Goal: Task Accomplishment & Management: Complete application form

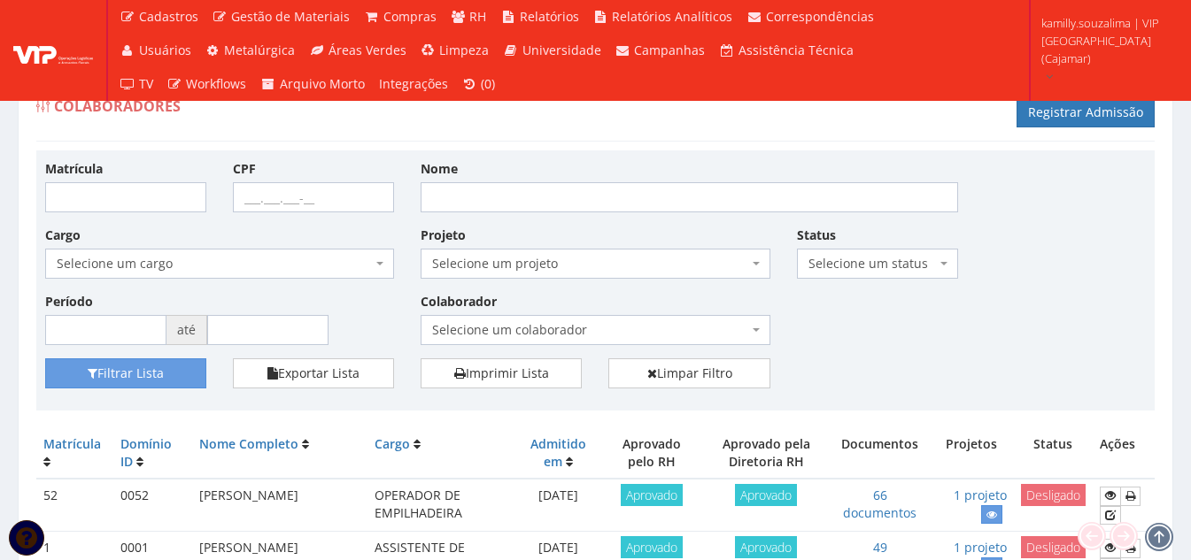
click at [661, 314] on div "Colaborador Selecione um colaborador 95 - ADRIANE NEVES JESUS 76 - ADRIANO SILV…" at bounding box center [594, 318] width 375 height 53
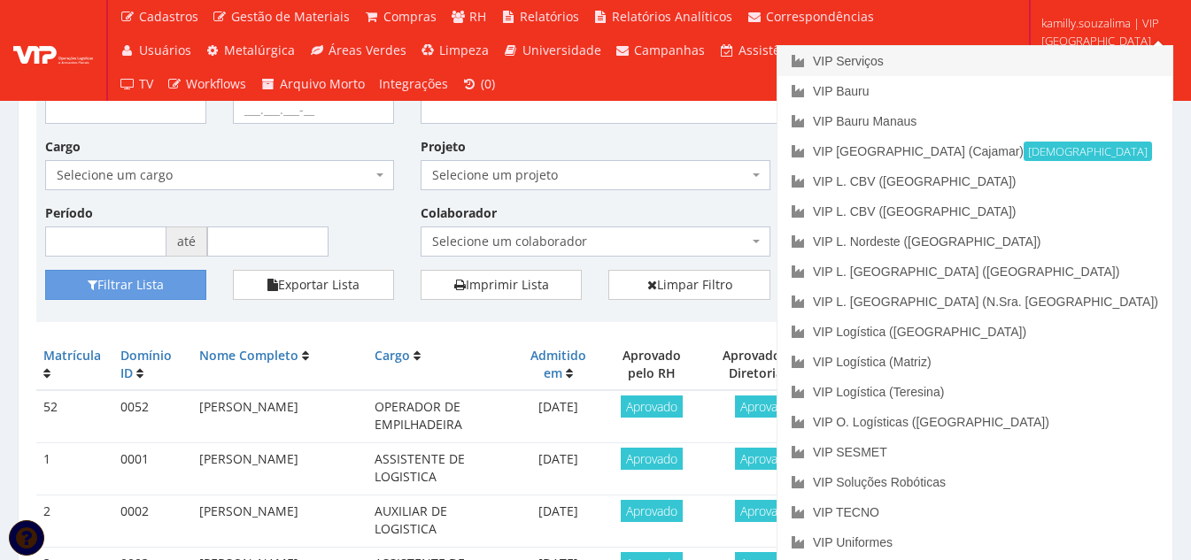
click at [1057, 60] on link "VIP Serviços" at bounding box center [974, 61] width 395 height 30
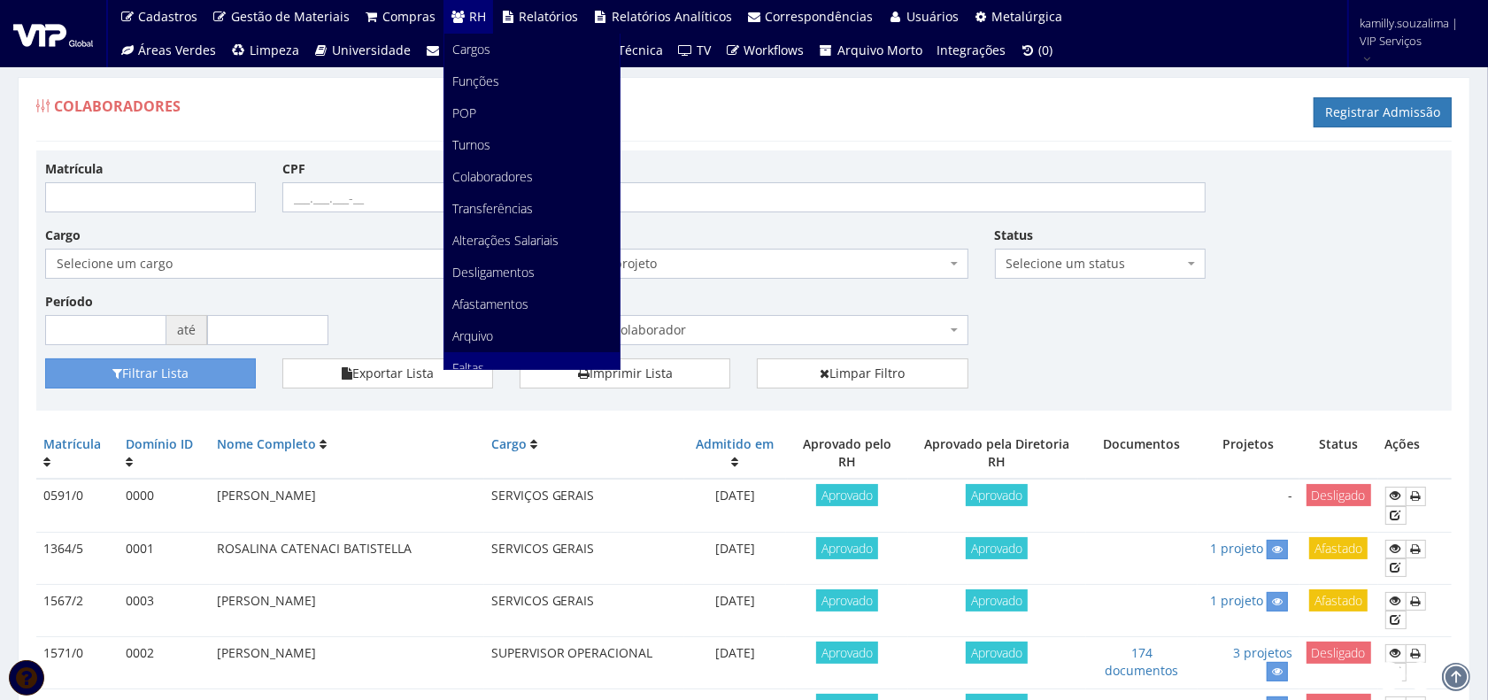
scroll to position [111, 0]
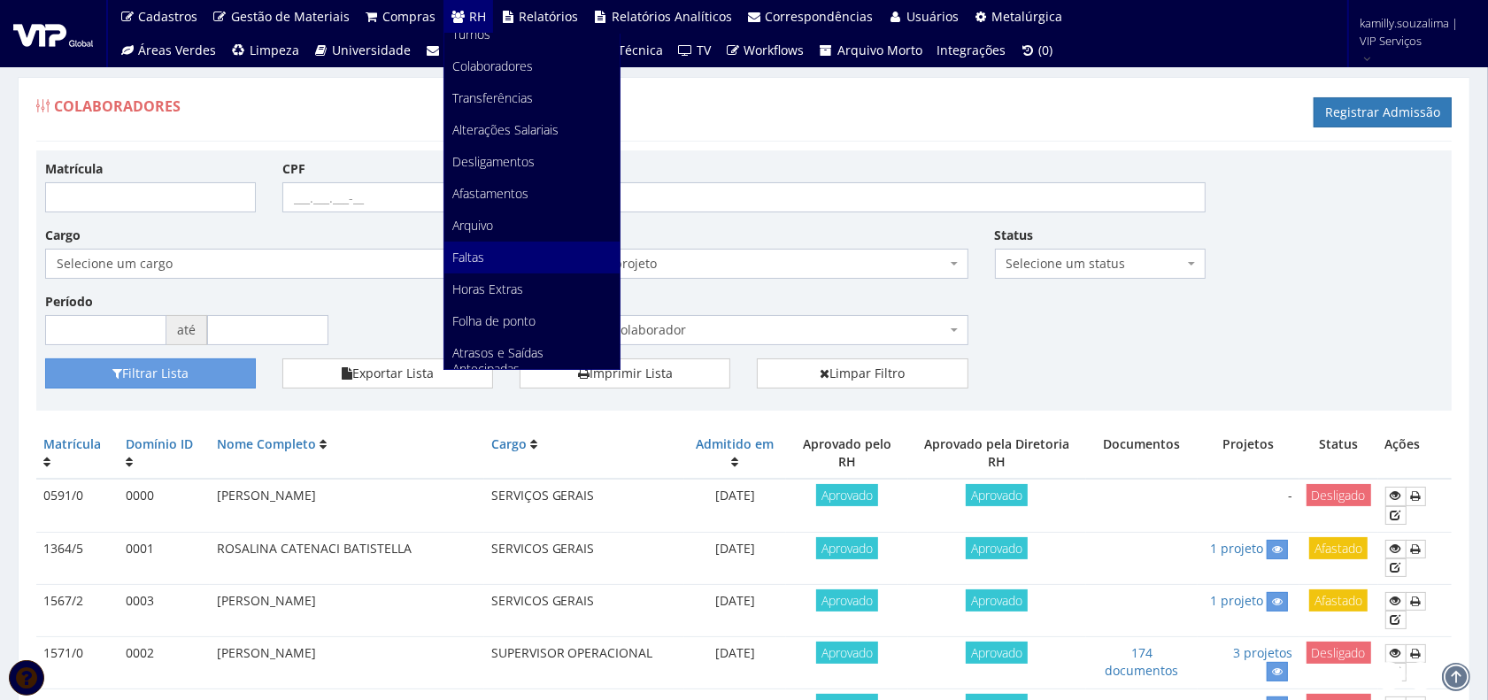
click at [475, 266] on link "Faltas" at bounding box center [531, 258] width 175 height 32
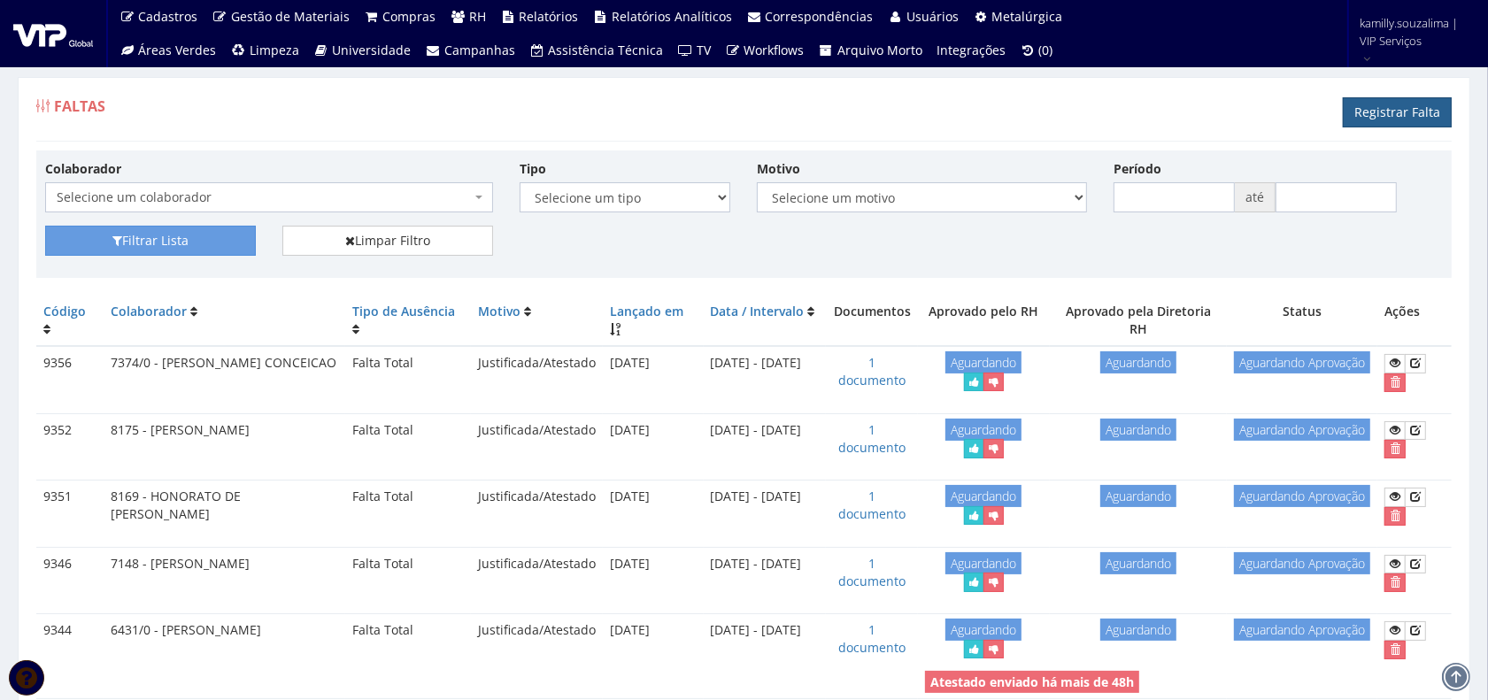
click at [1368, 124] on link "Registrar Falta" at bounding box center [1397, 112] width 109 height 30
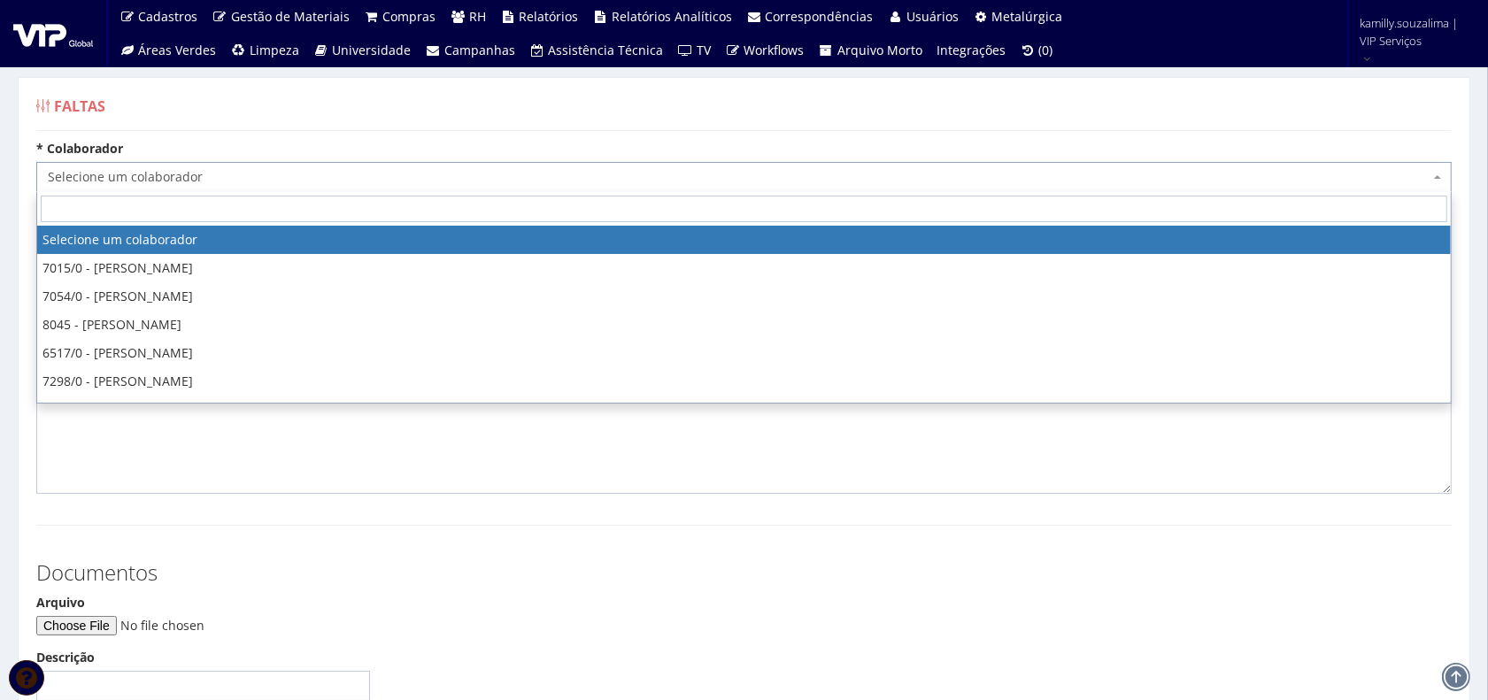
click at [297, 181] on span "Selecione um colaborador" at bounding box center [739, 177] width 1382 height 18
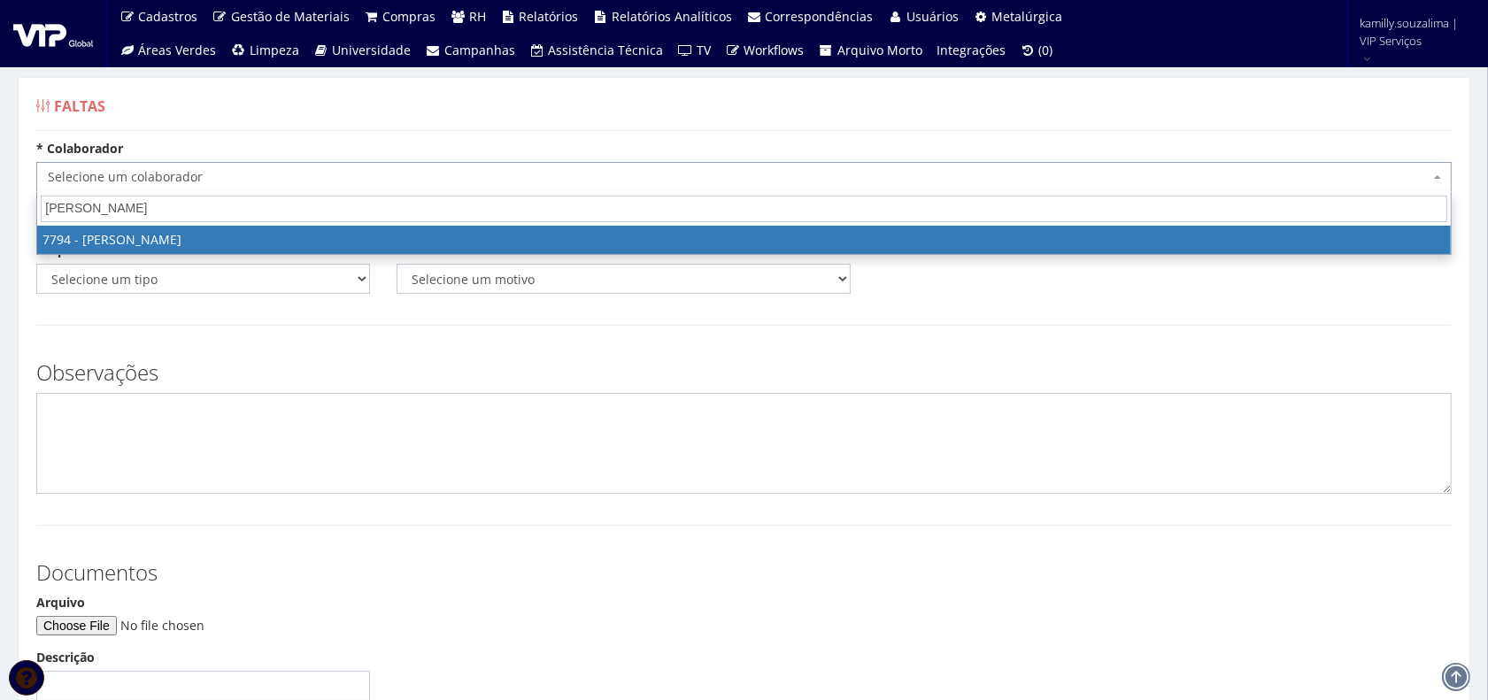
type input "[PERSON_NAME]"
drag, startPoint x: 285, startPoint y: 239, endPoint x: 297, endPoint y: 239, distance: 12.4
select select "2511"
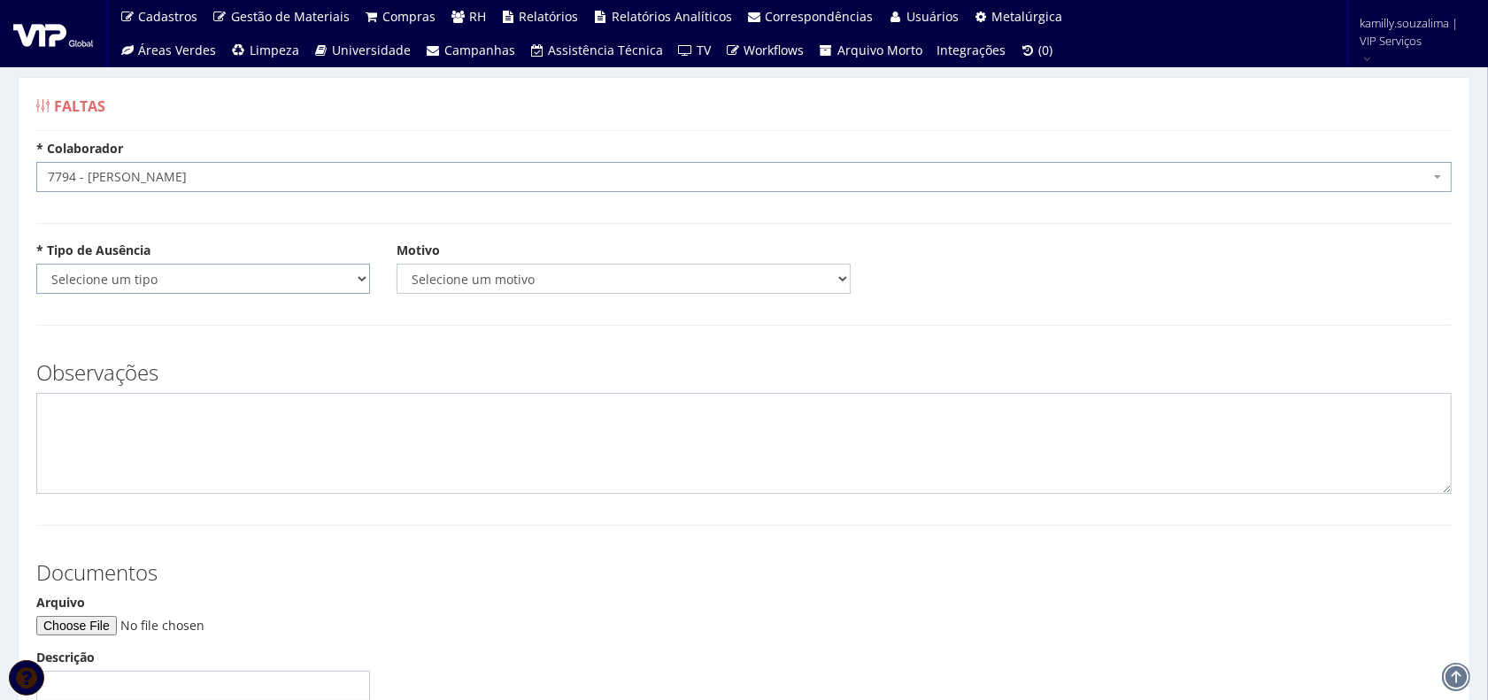
click at [242, 268] on select "Selecione um tipo Falta Total Falta Parcial Afastamento Férias" at bounding box center [203, 279] width 334 height 30
select select "total"
click at [36, 264] on select "Selecione um tipo Falta Total Falta Parcial Afastamento Férias" at bounding box center [203, 279] width 334 height 30
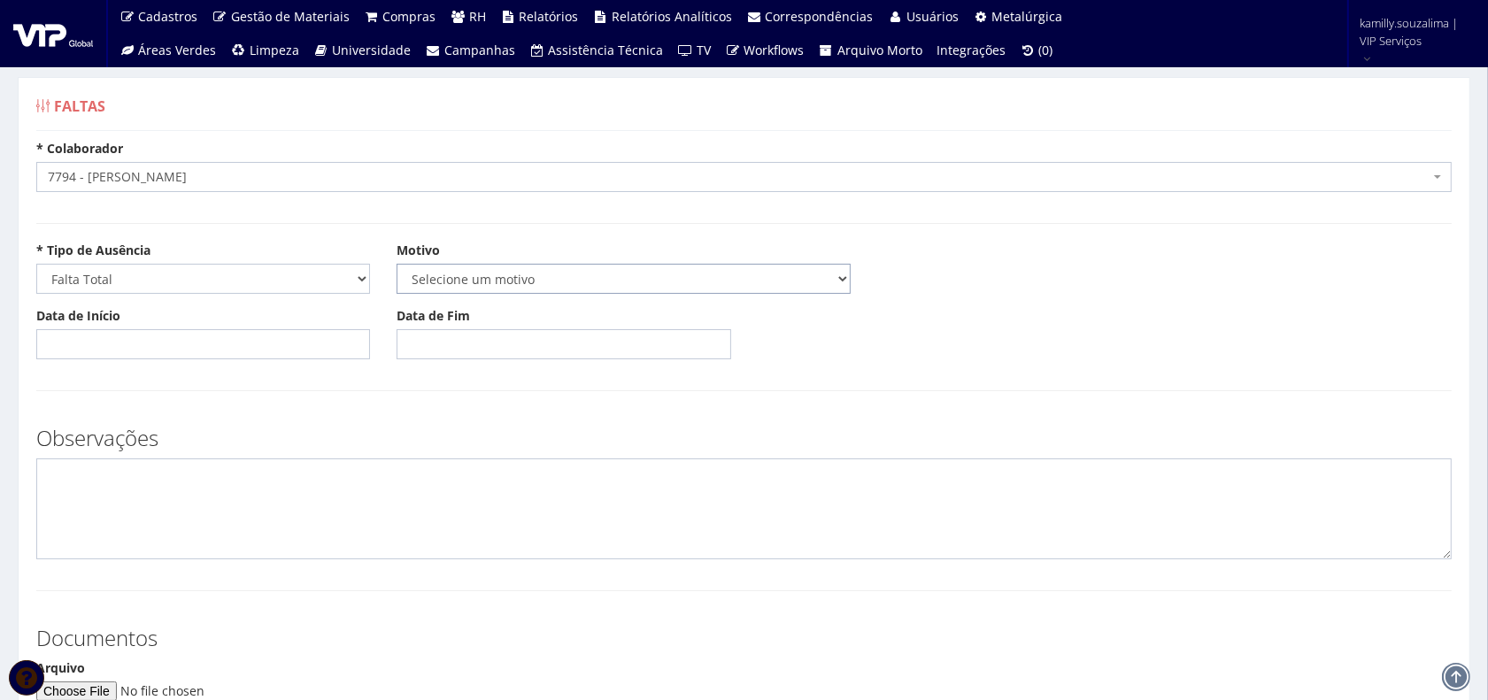
click at [567, 275] on select "Selecione um motivo Acidente Atestado Atraso Declaração Determinação Judicial D…" at bounding box center [624, 279] width 454 height 30
select select "atestado"
click at [397, 264] on select "Selecione um motivo Acidente Atestado Atraso Declaração Determinação Judicial D…" at bounding box center [624, 279] width 454 height 30
click at [161, 335] on input "Data de Início" at bounding box center [203, 344] width 334 height 30
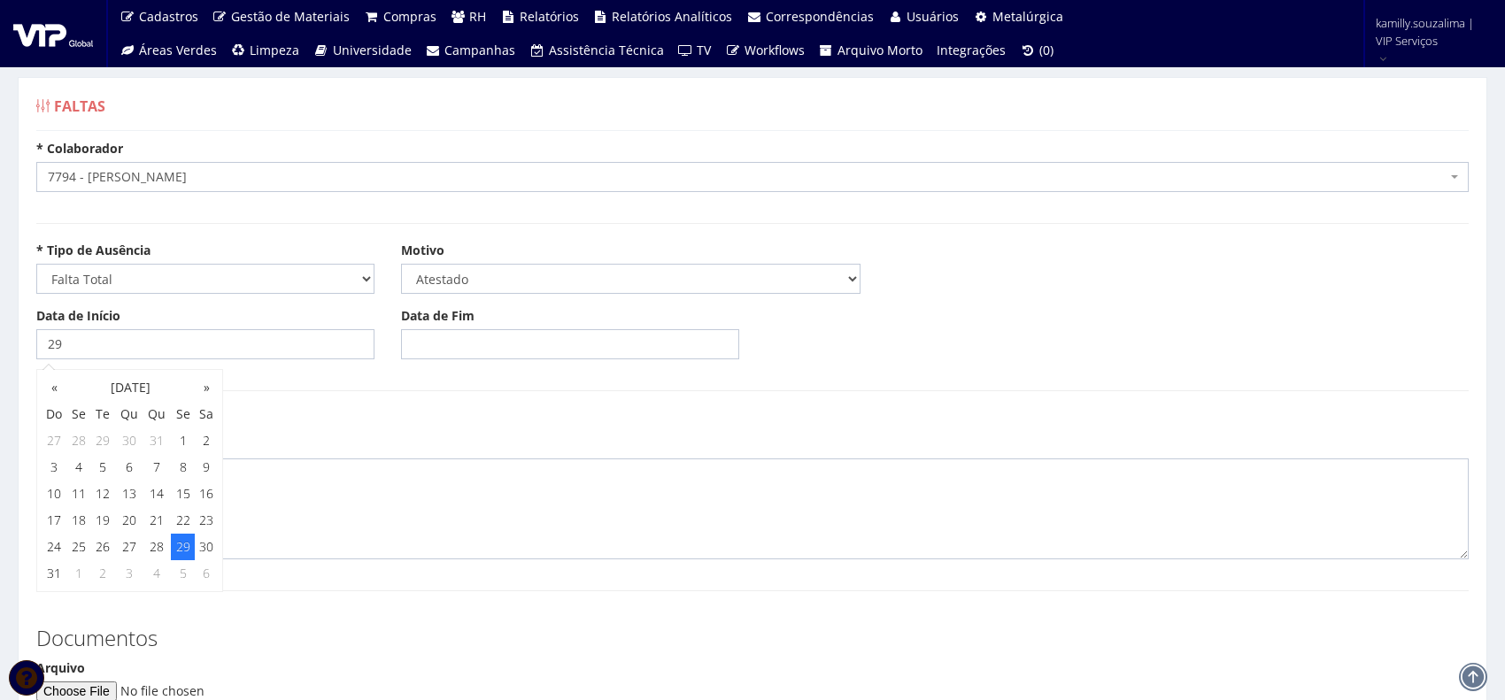
click at [192, 551] on body "Cadastros Clientes Unidades Subclientes Unidades de Subclientes Projetos Vagas …" at bounding box center [752, 505] width 1505 height 1010
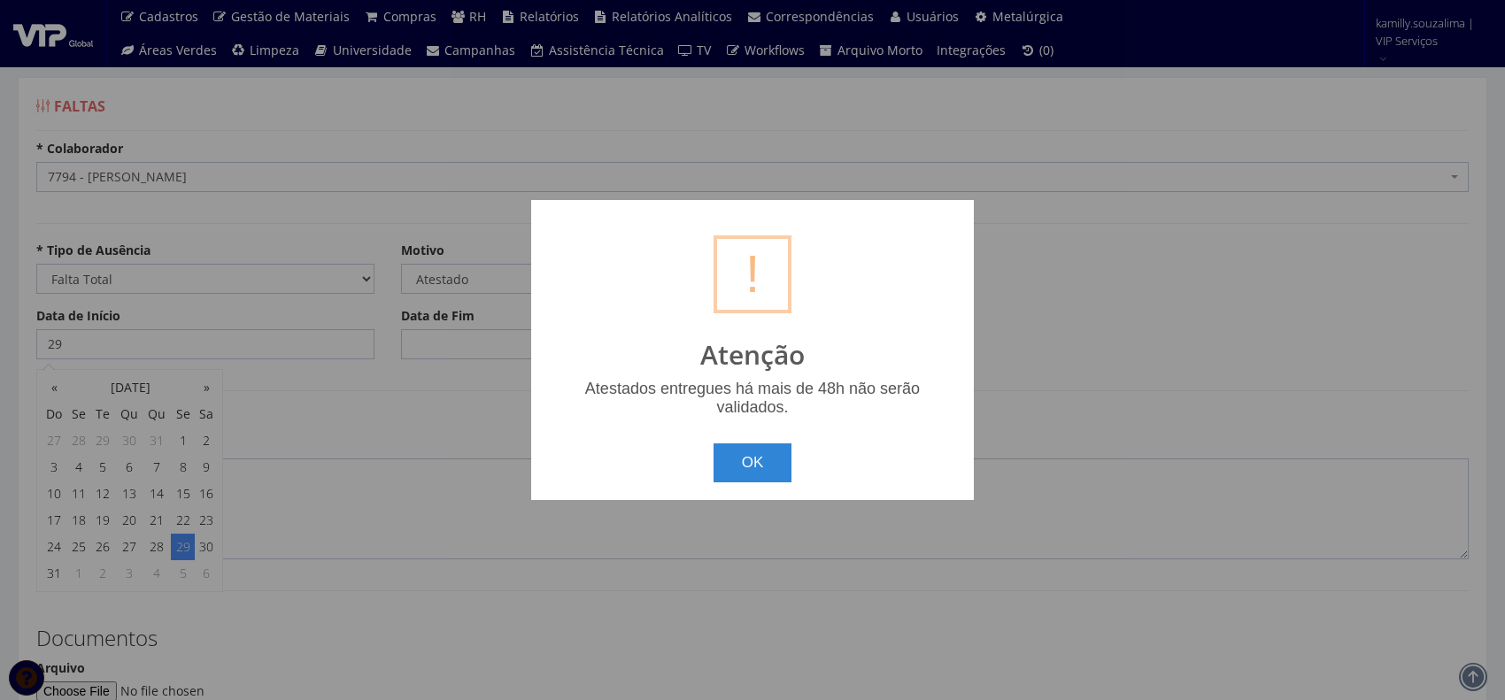
type input "[DATE]"
drag, startPoint x: 758, startPoint y: 438, endPoint x: 759, endPoint y: 471, distance: 32.8
click at [758, 440] on div "OK Cancel" at bounding box center [752, 456] width 407 height 52
click at [758, 471] on button "OK" at bounding box center [752, 462] width 79 height 39
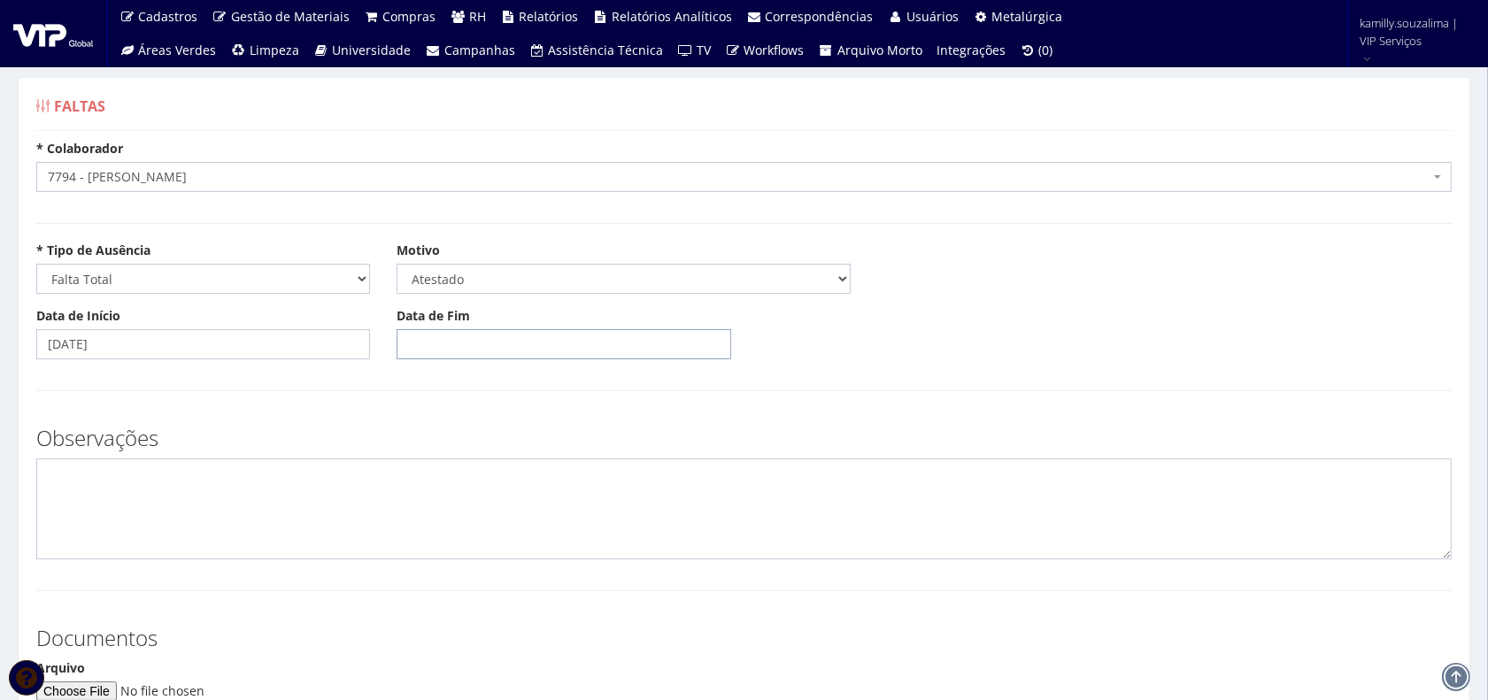
click at [479, 350] on input "Data de Fim" at bounding box center [564, 344] width 334 height 30
click at [492, 551] on td "27" at bounding box center [489, 547] width 28 height 27
click at [550, 544] on td "29" at bounding box center [543, 547] width 24 height 27
type input "[DATE]"
click at [357, 493] on textarea at bounding box center [743, 509] width 1415 height 101
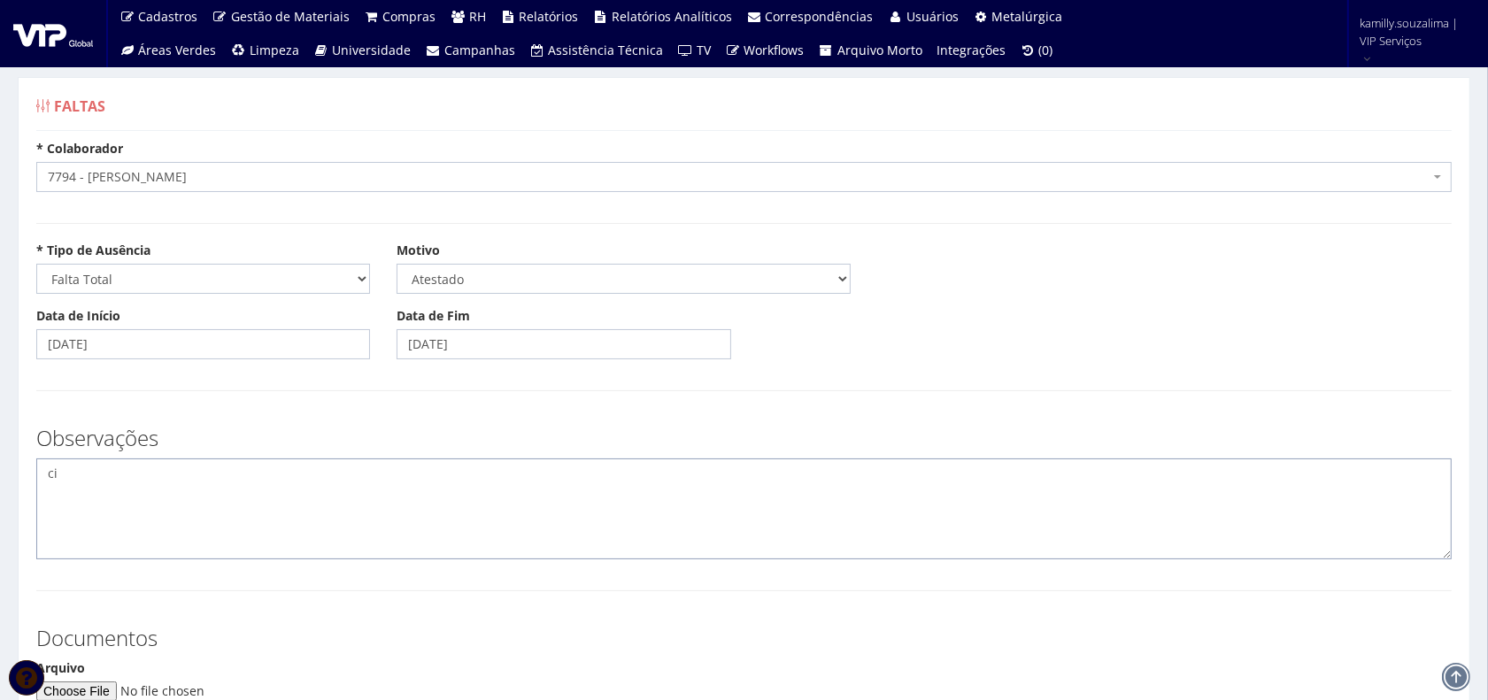
type textarea "c"
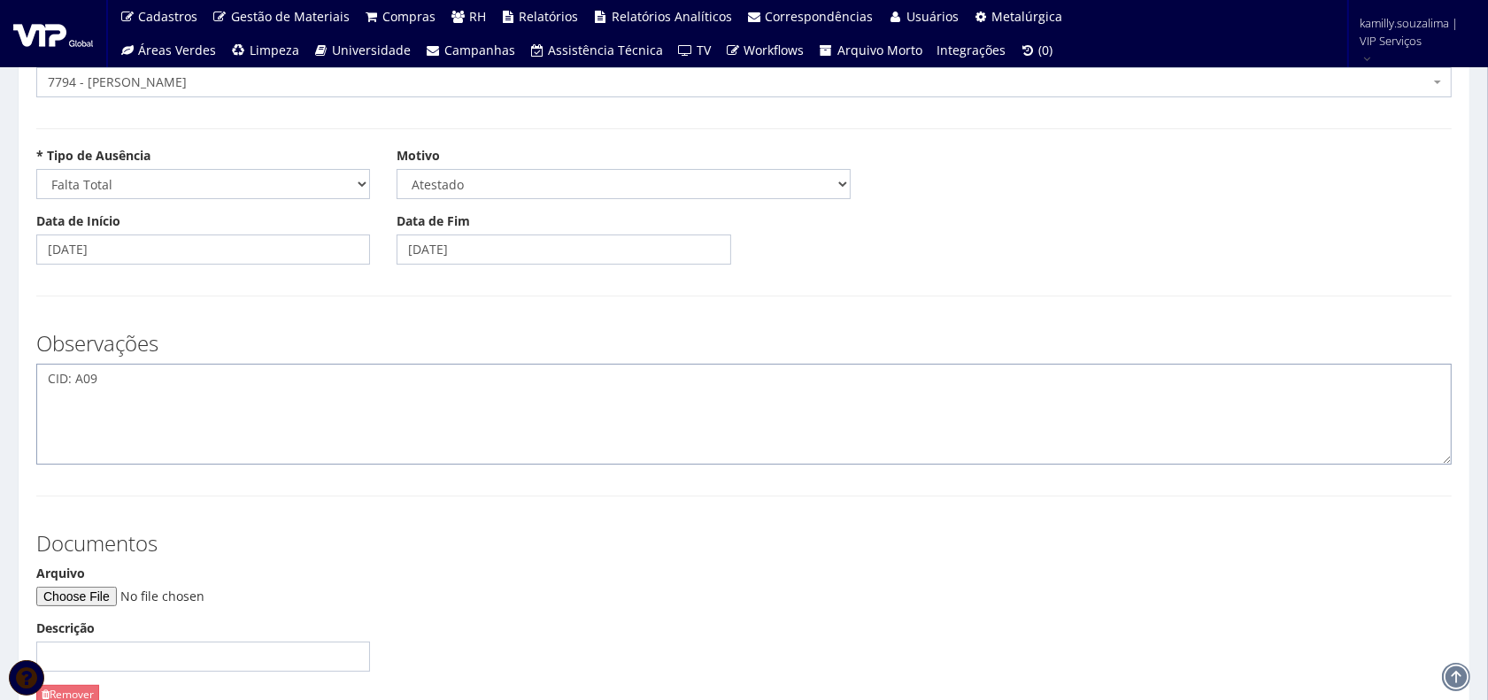
scroll to position [221, 0]
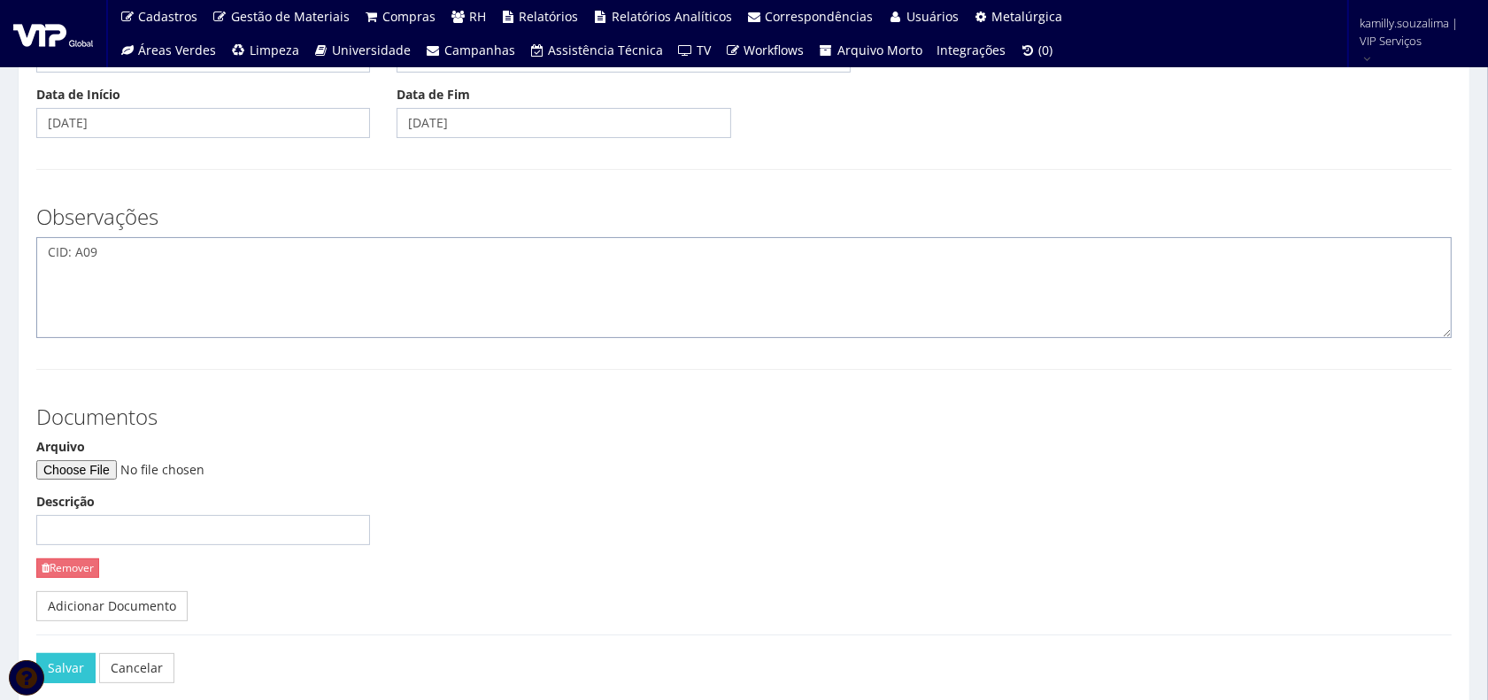
type textarea "CID: A09"
drag, startPoint x: 91, startPoint y: 472, endPoint x: 99, endPoint y: 466, distance: 10.1
click at [96, 469] on input "Arquivo" at bounding box center [156, 469] width 241 height 19
type input "C:\fakepath\WhatsApp Image 2025-08-29 at 10.52.46.jpeg"
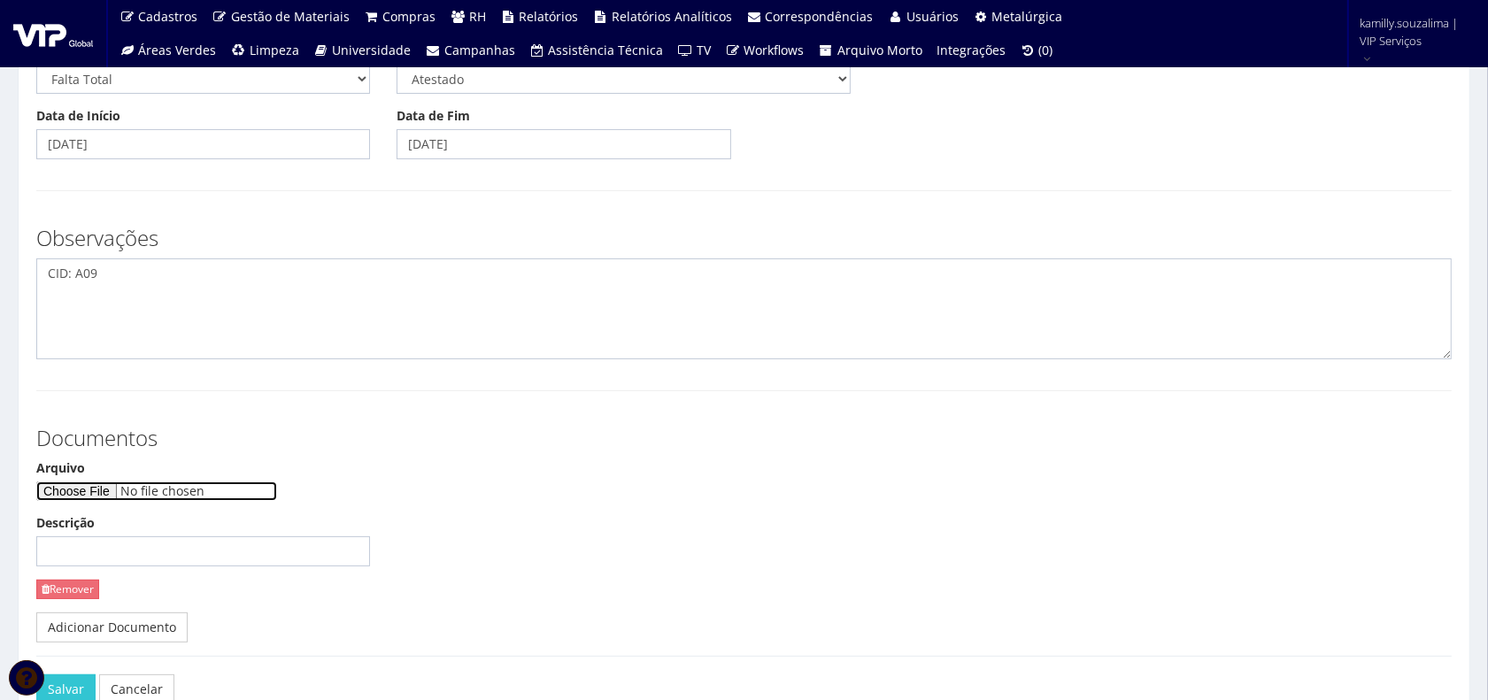
scroll to position [311, 0]
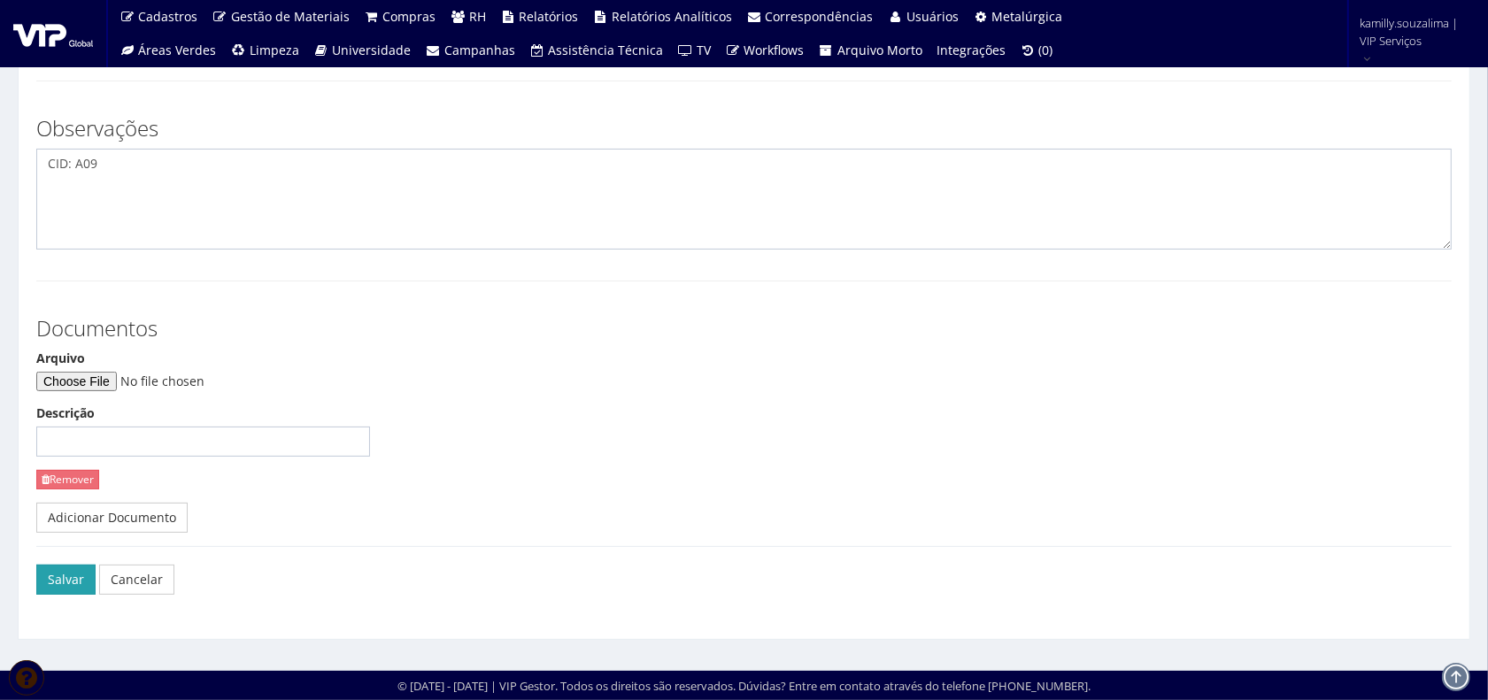
click at [73, 590] on button "Salvar" at bounding box center [65, 580] width 59 height 30
